Goal: Navigation & Orientation: Find specific page/section

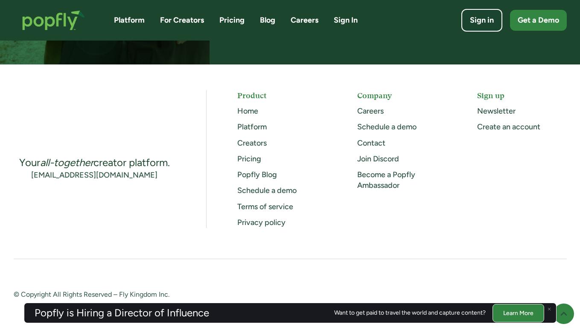
scroll to position [2272, 0]
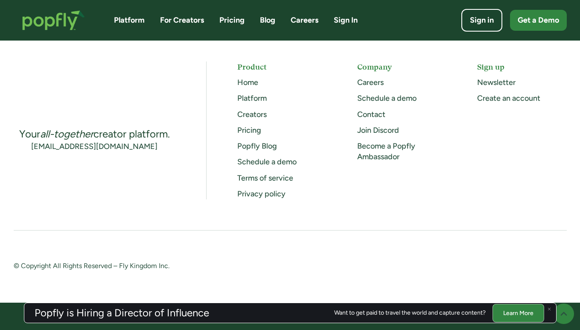
drag, startPoint x: 581, startPoint y: 32, endPoint x: 532, endPoint y: 333, distance: 304.2
click at [371, 67] on h5 "Company" at bounding box center [401, 66] width 89 height 11
click at [369, 79] on link "Careers" at bounding box center [370, 82] width 26 height 9
